Goal: Task Accomplishment & Management: Use online tool/utility

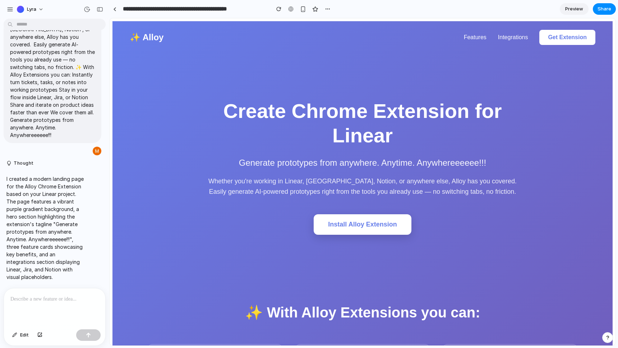
click at [466, 120] on h1 "Create Chrome Extension for Linear" at bounding box center [362, 123] width 323 height 48
